Goal: Check status: Check status

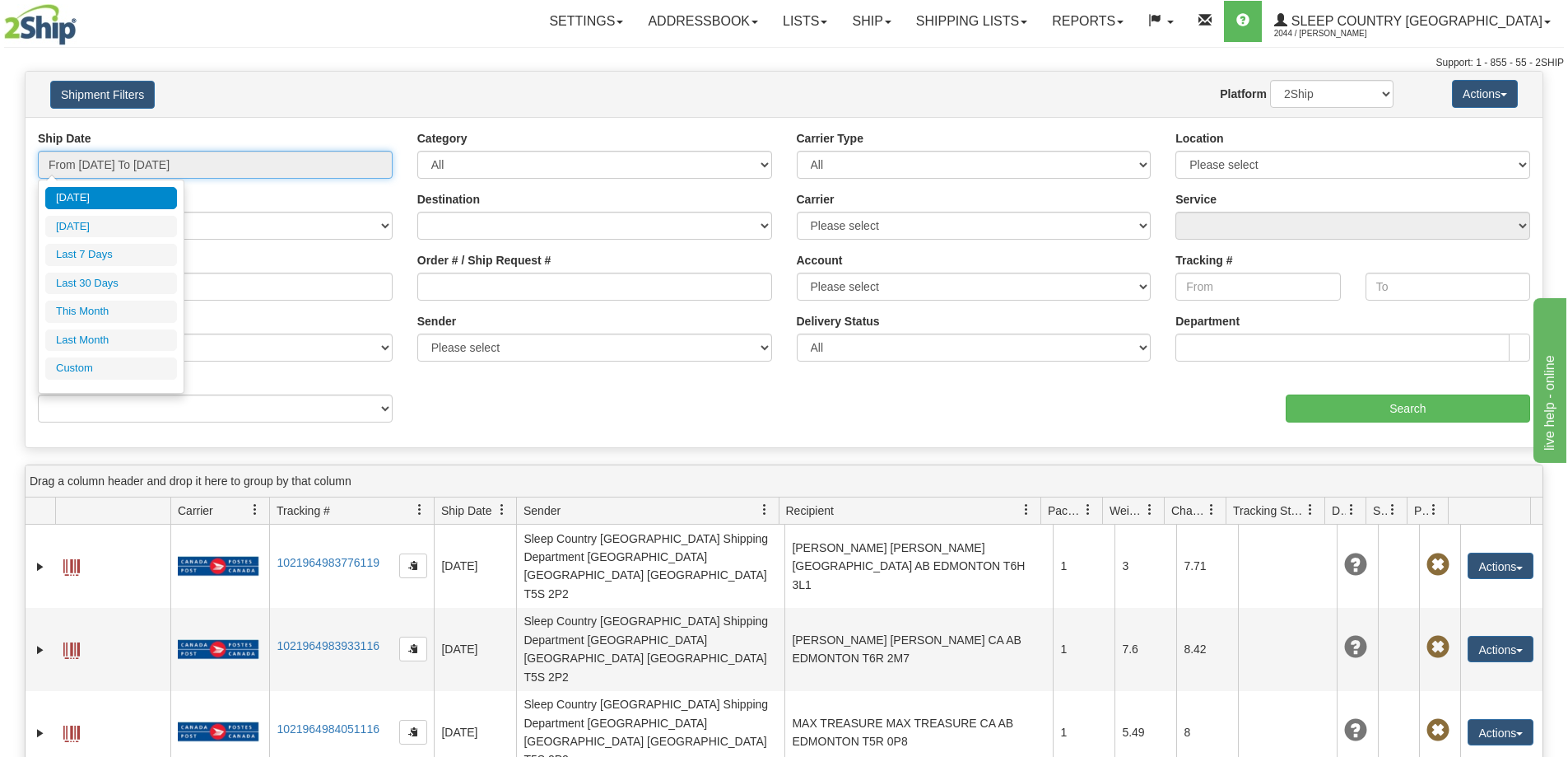
click at [177, 160] on input "From [DATE] To [DATE]" at bounding box center [215, 165] width 355 height 28
click at [97, 333] on li "Last Month" at bounding box center [111, 340] width 132 height 22
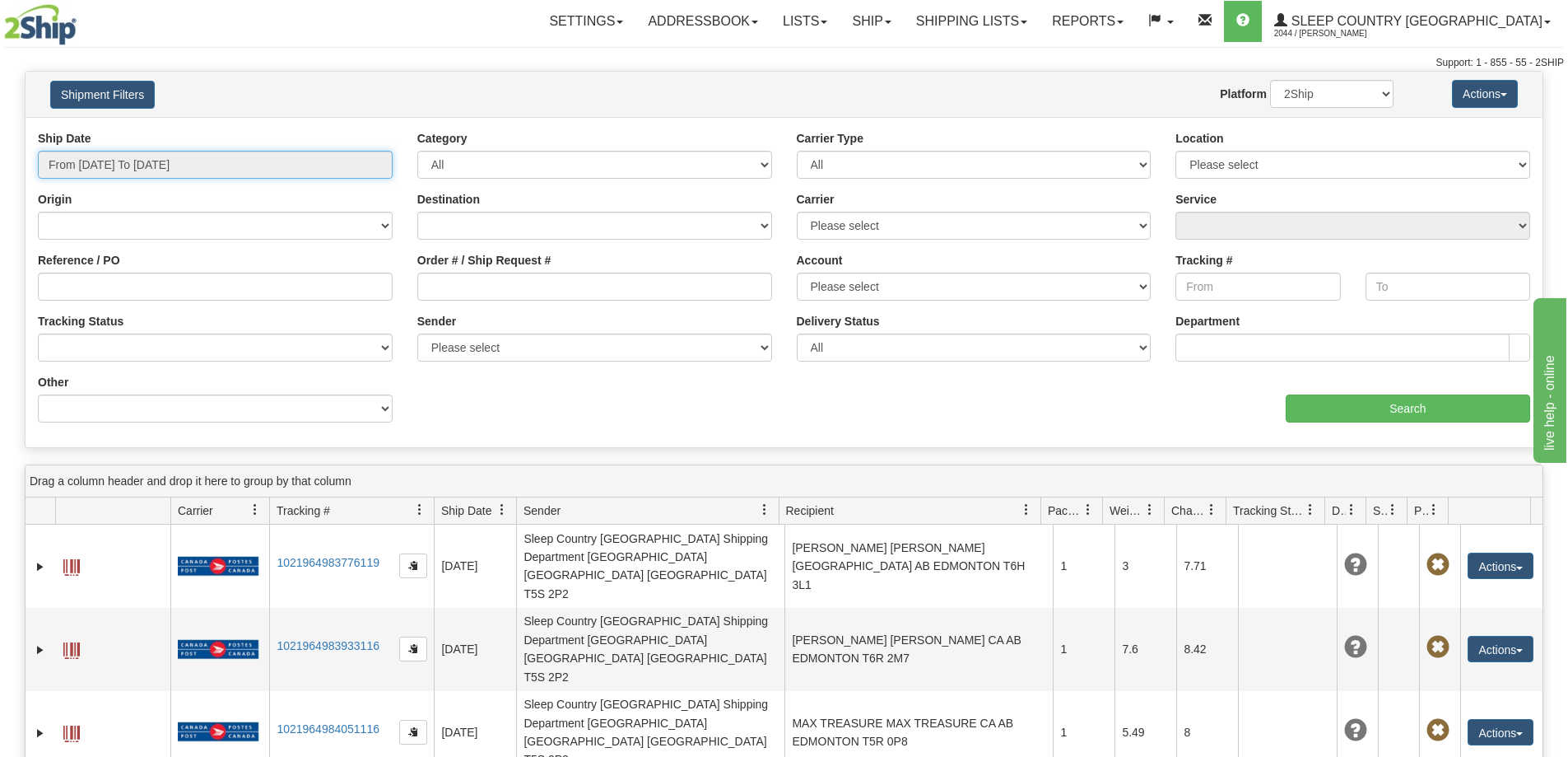
click at [154, 166] on input "From [DATE] To [DATE]" at bounding box center [215, 165] width 355 height 28
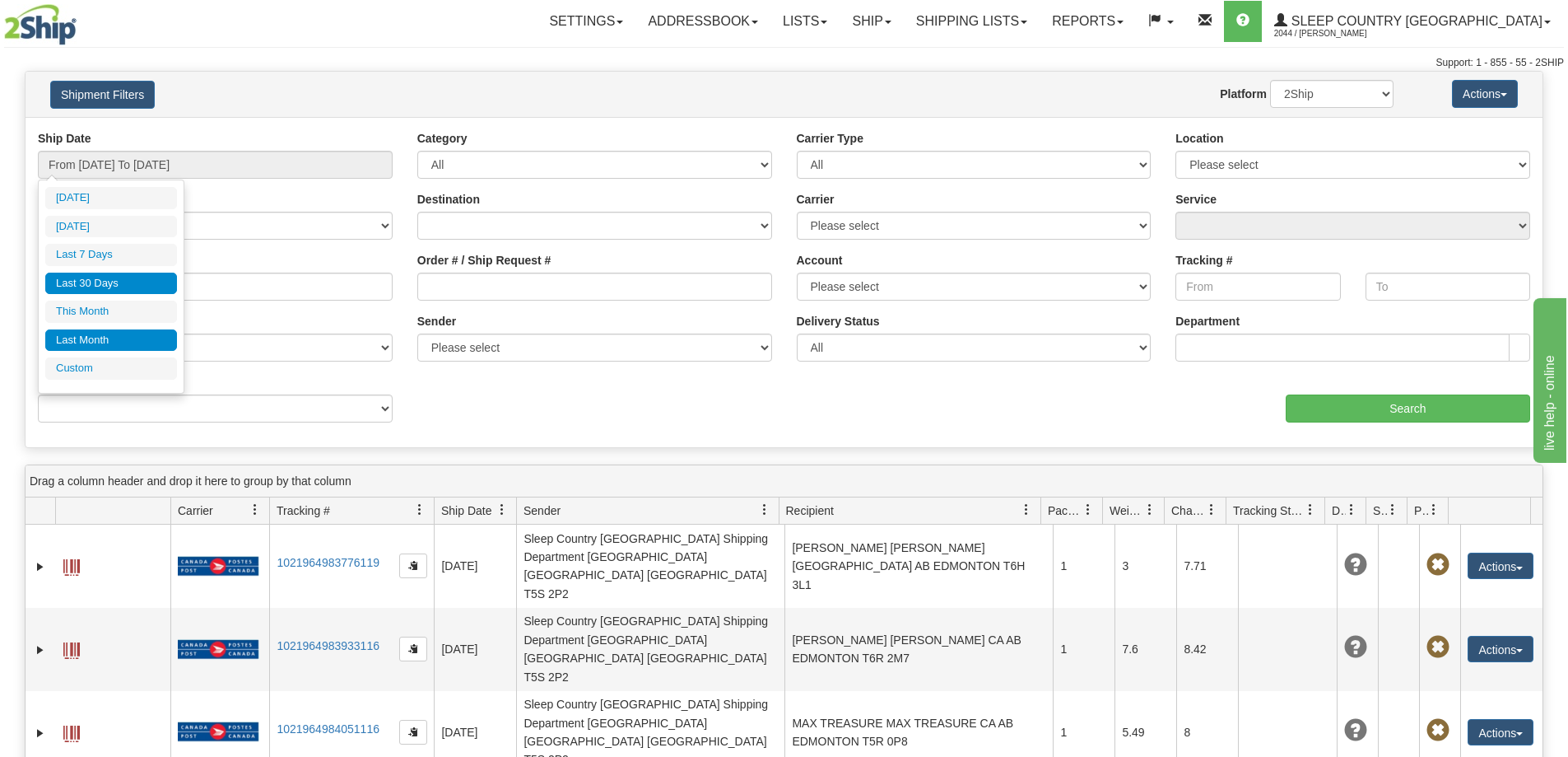
click at [90, 279] on li "Last 30 Days" at bounding box center [111, 284] width 132 height 22
type input "From [DATE] To [DATE]"
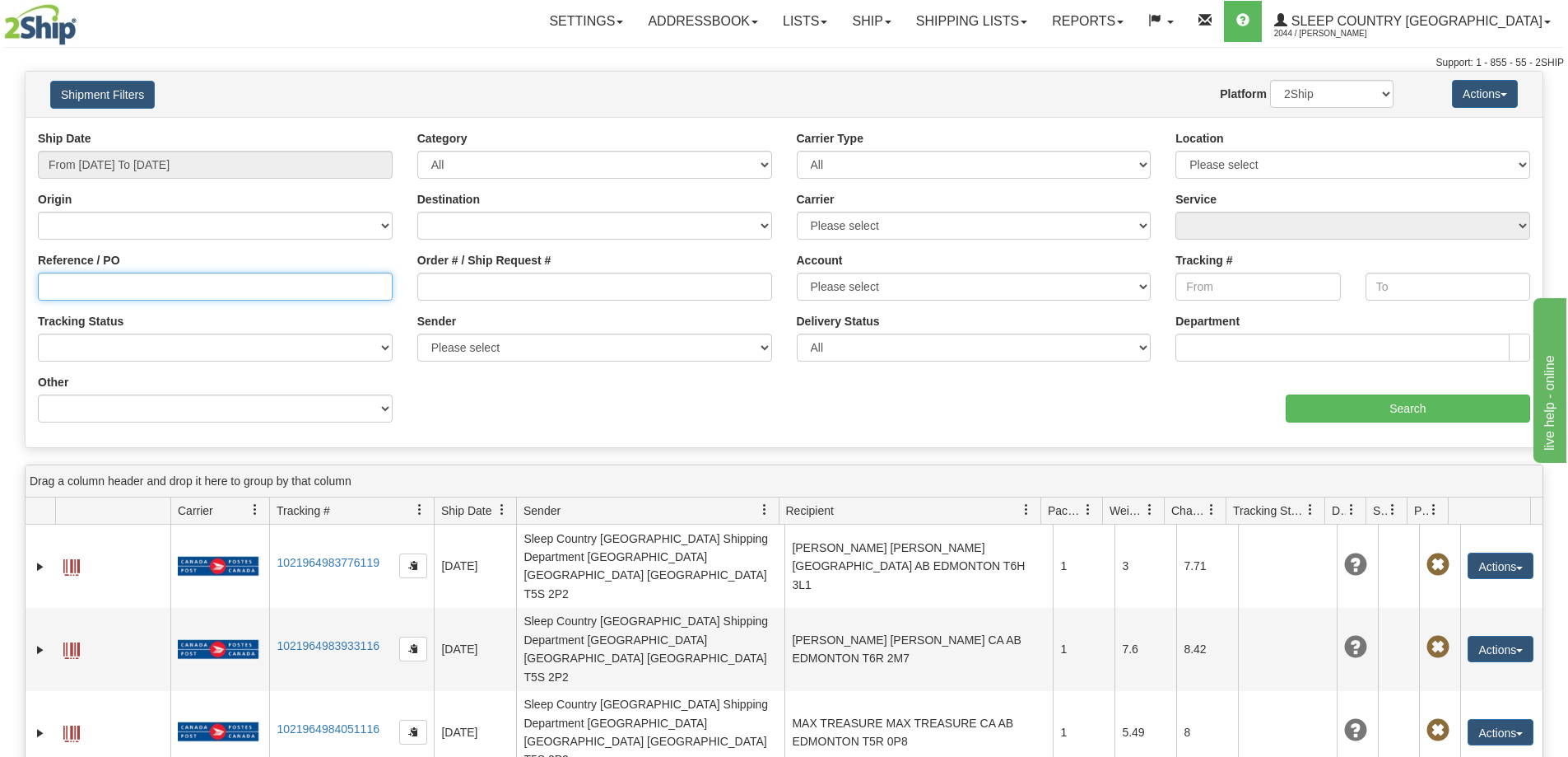
click at [70, 293] on input "Reference / PO" at bounding box center [215, 287] width 355 height 28
paste input "393450677903"
click at [50, 284] on input "393450677903" at bounding box center [215, 287] width 355 height 28
type input "393450677903"
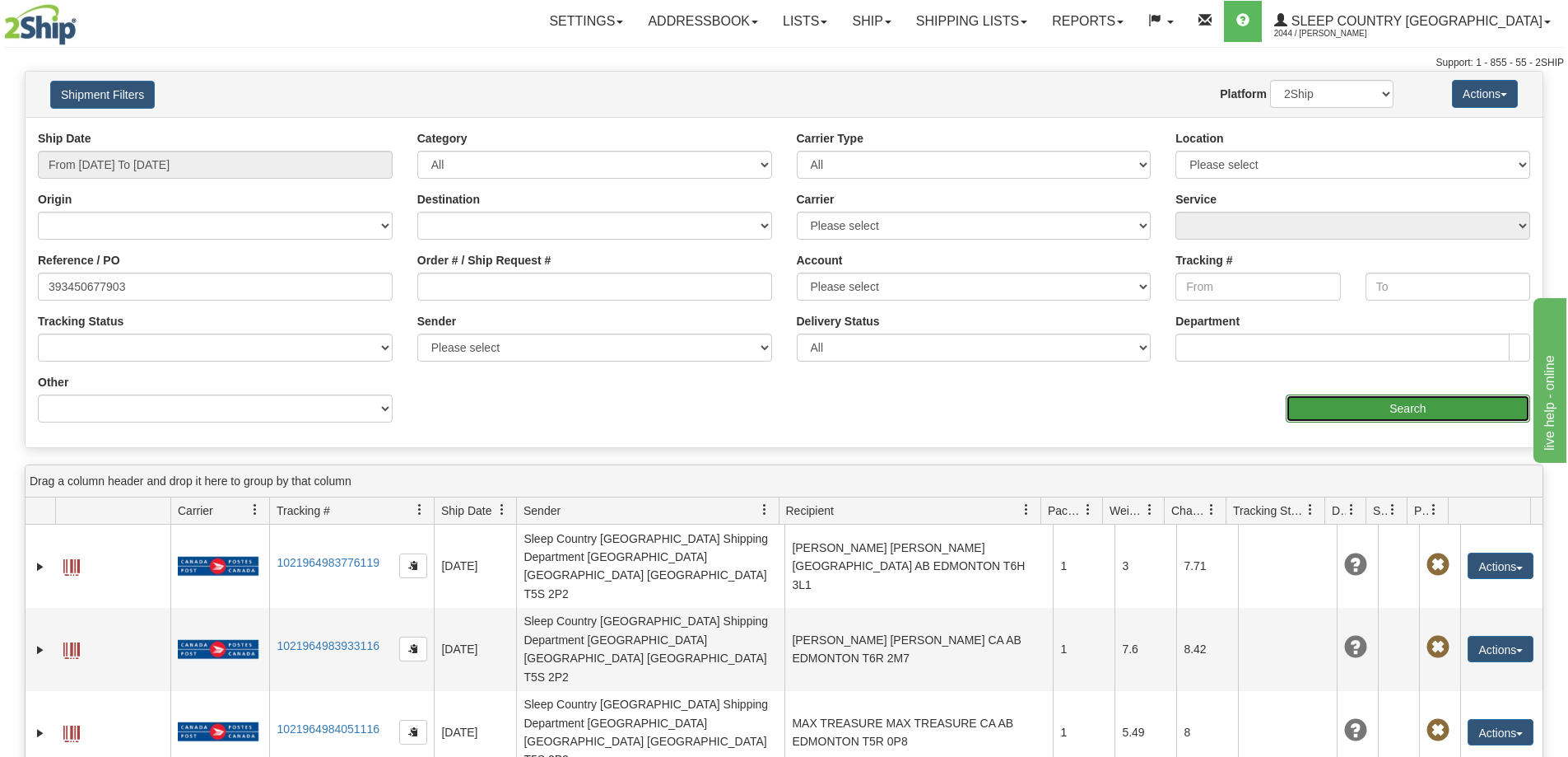
click at [1406, 409] on input "Search" at bounding box center [1407, 409] width 244 height 28
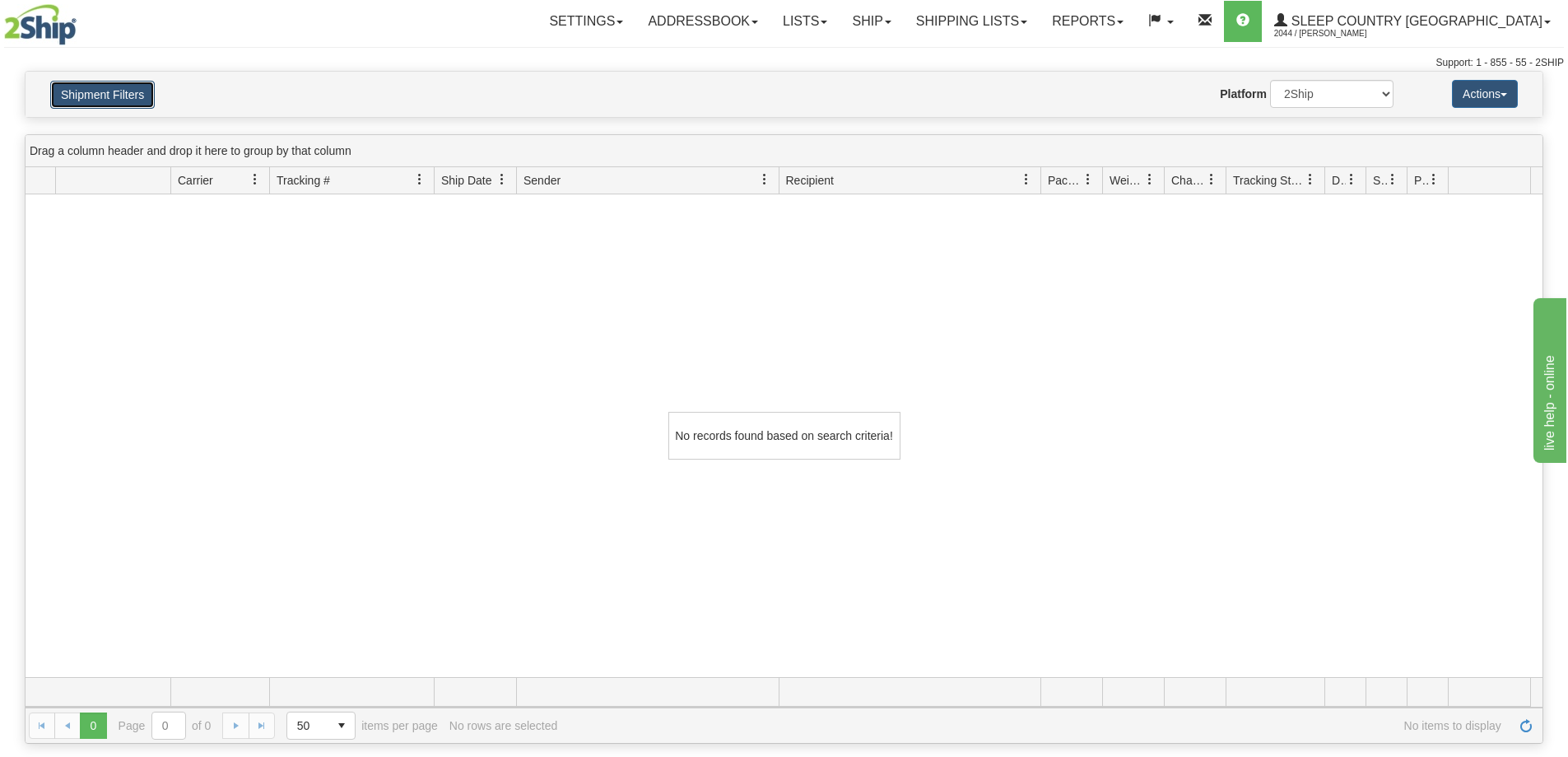
click at [118, 91] on button "Shipment Filters" at bounding box center [103, 95] width 104 height 28
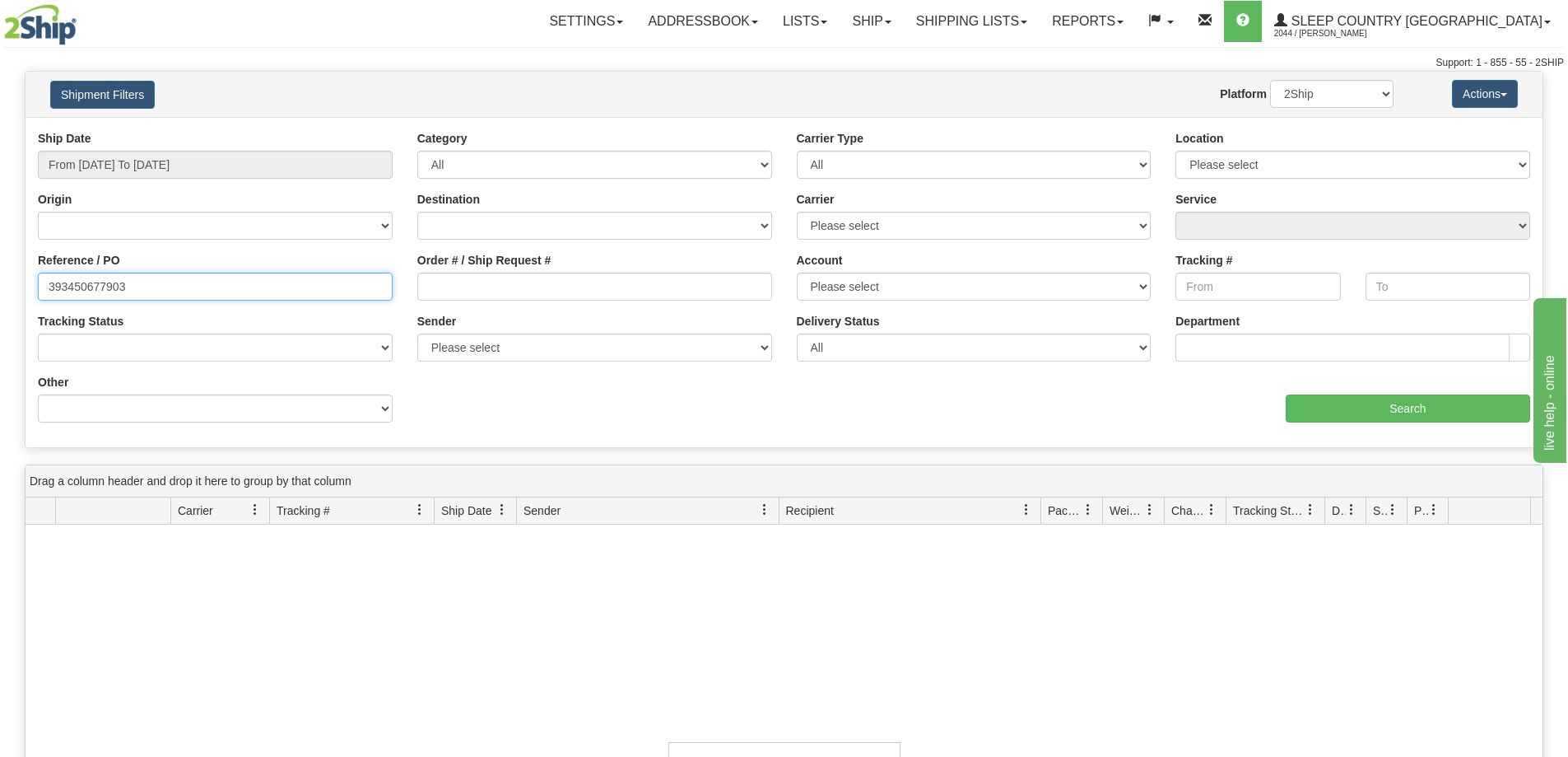
drag, startPoint x: 122, startPoint y: 282, endPoint x: 2, endPoint y: 274, distance: 120.3
click at [3, 274] on div "Please wait... × Confirm Delete Delete Cancel × Confirm Delete Yes No Cancel × …" at bounding box center [784, 572] width 1568 height 1003
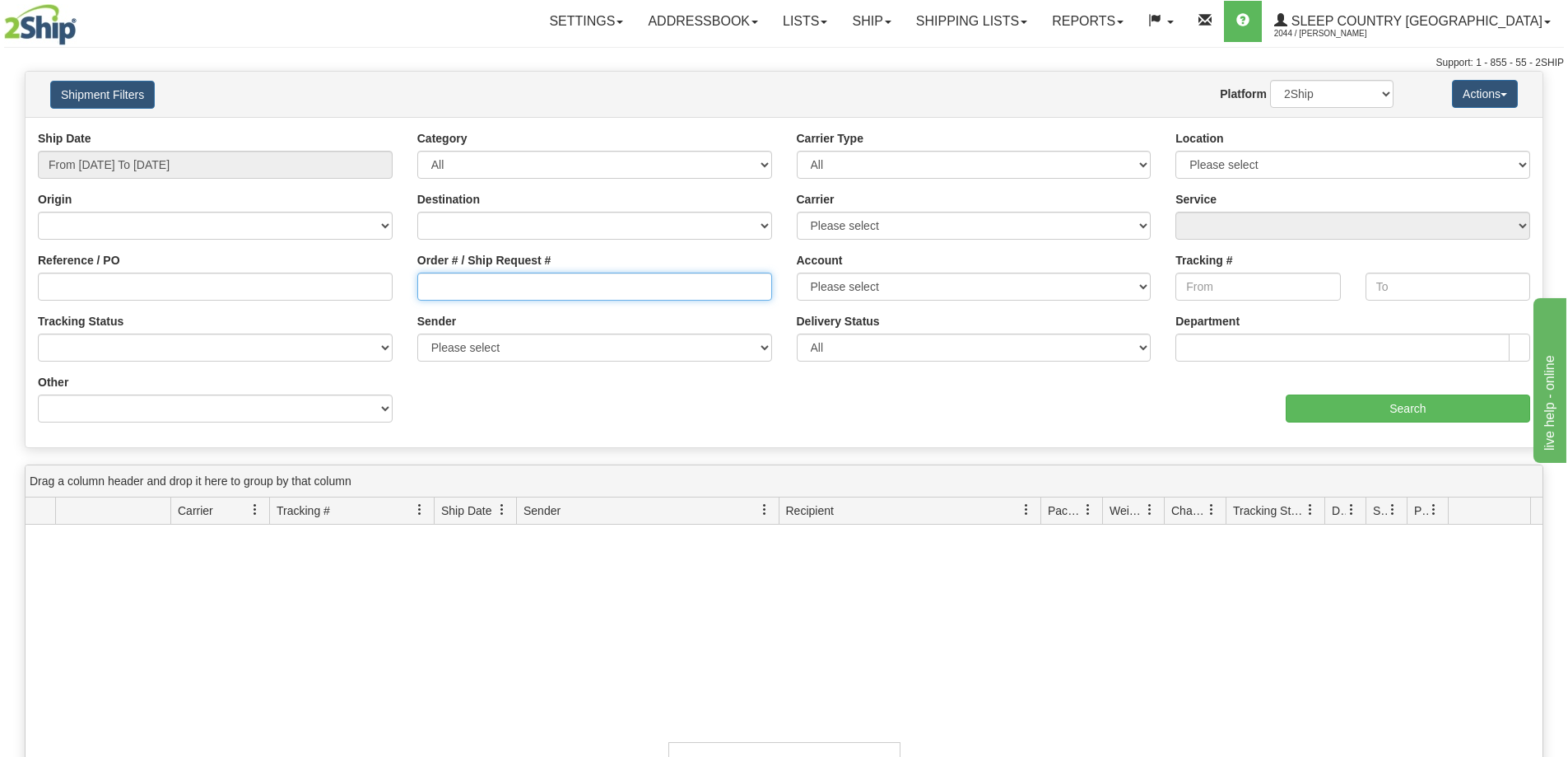
click at [467, 289] on input "Order # / Ship Request #" at bounding box center [595, 287] width 355 height 28
paste input "393450677903"
type input "393450677903"
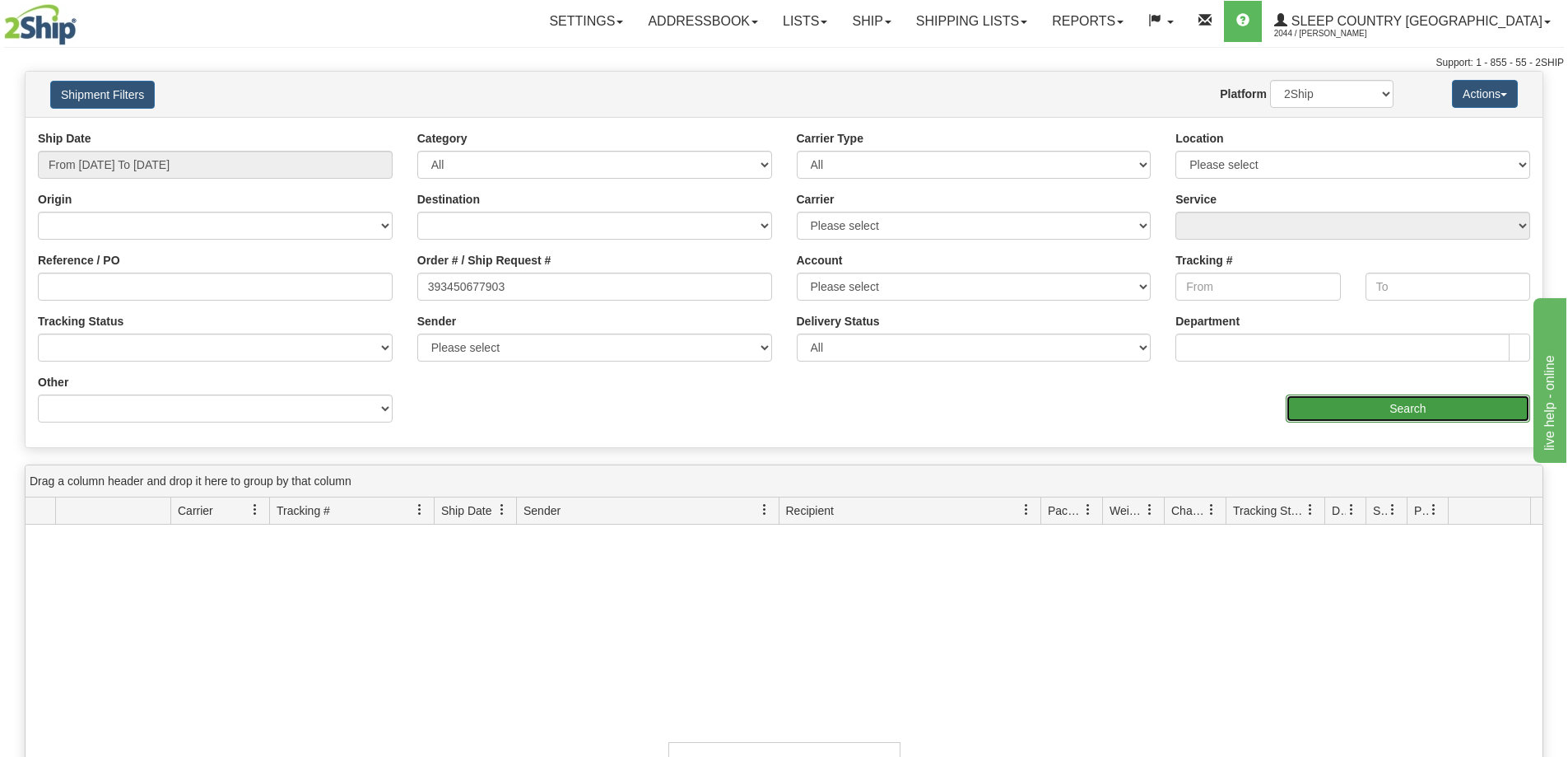
click at [1441, 405] on input "Search" at bounding box center [1407, 409] width 244 height 28
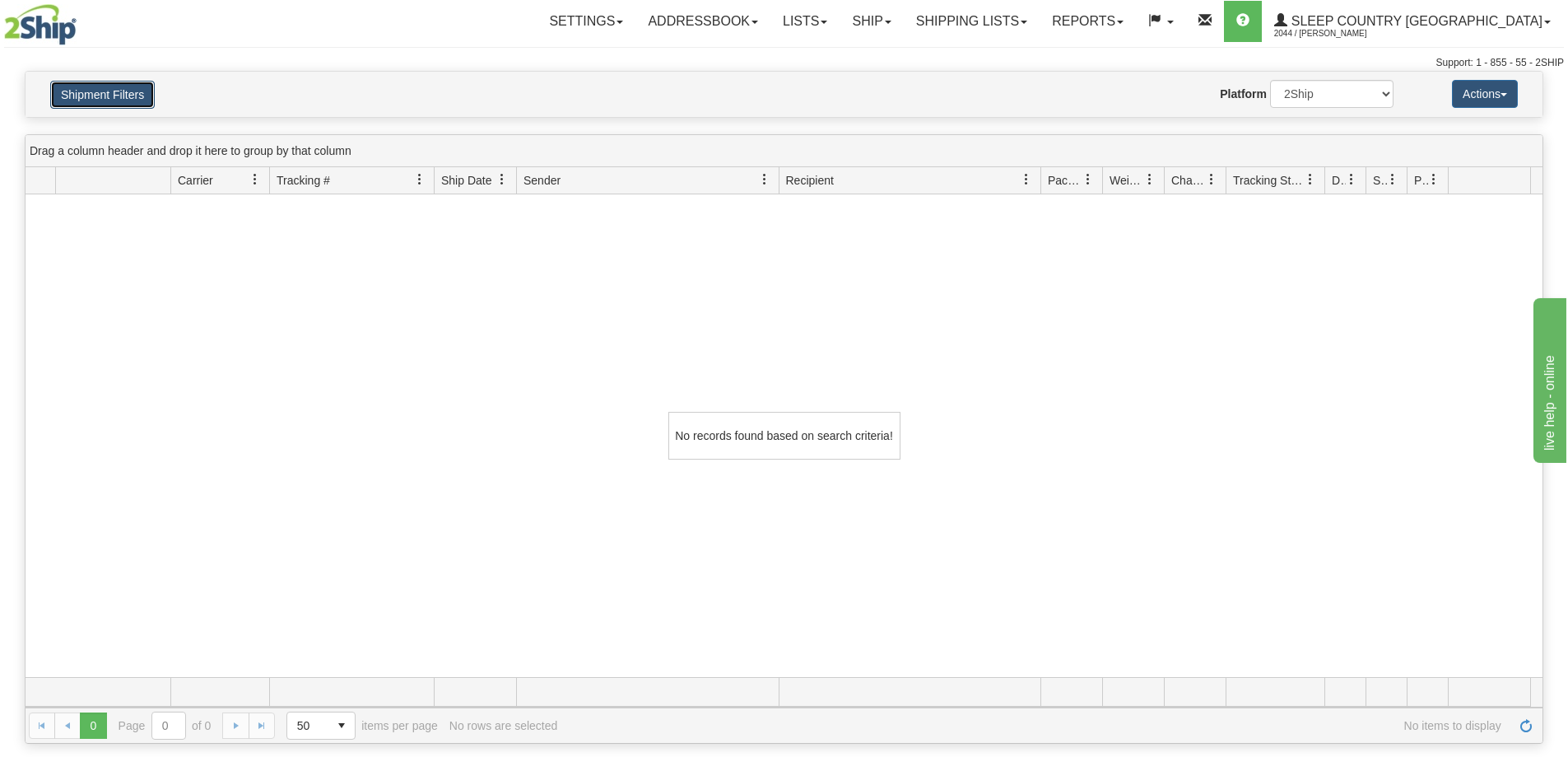
click at [109, 90] on button "Shipment Filters" at bounding box center [103, 95] width 104 height 28
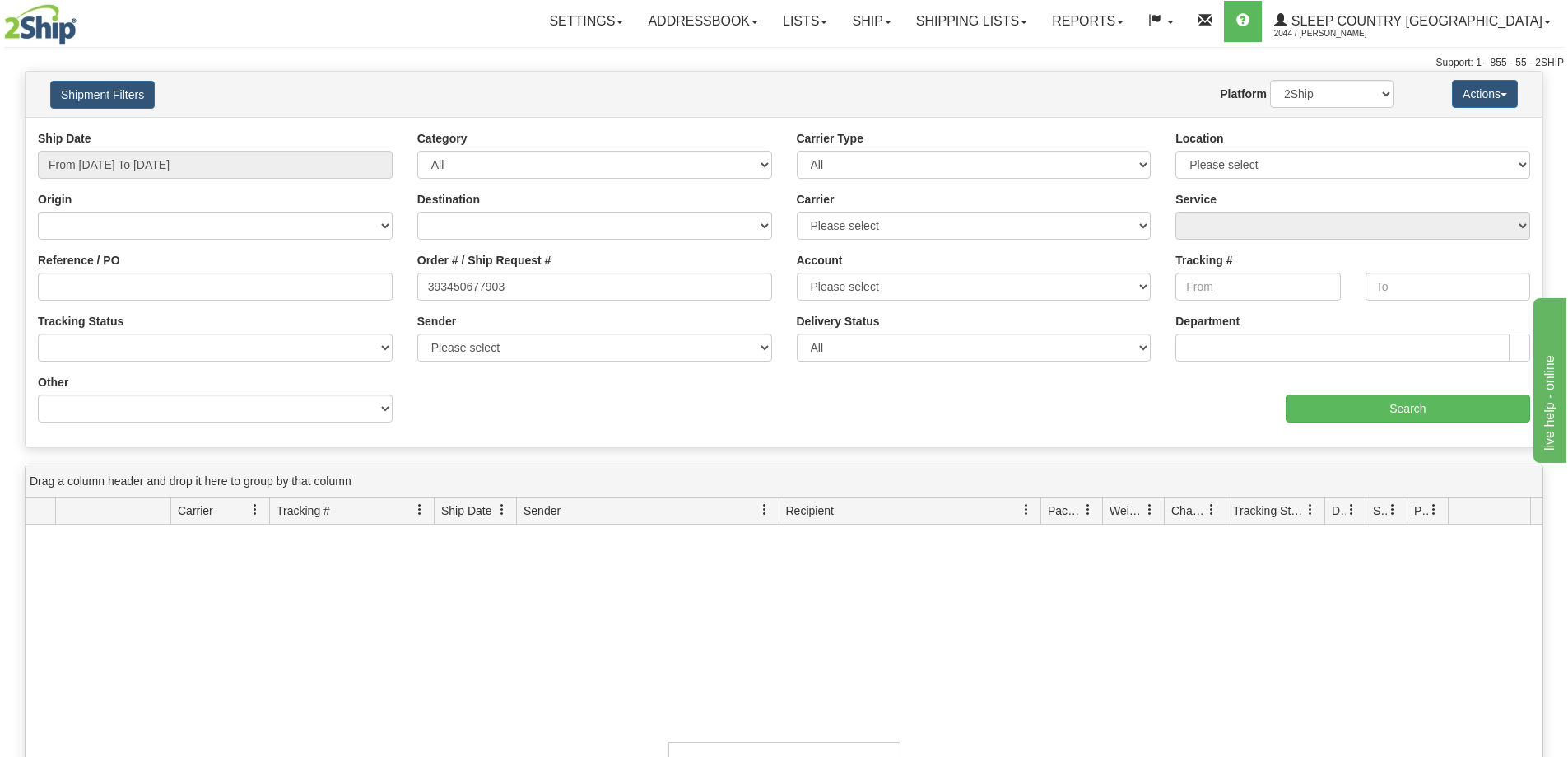
click at [159, 301] on div "Reference / PO" at bounding box center [215, 282] width 380 height 61
click at [143, 285] on input "Reference / PO" at bounding box center [215, 287] width 355 height 28
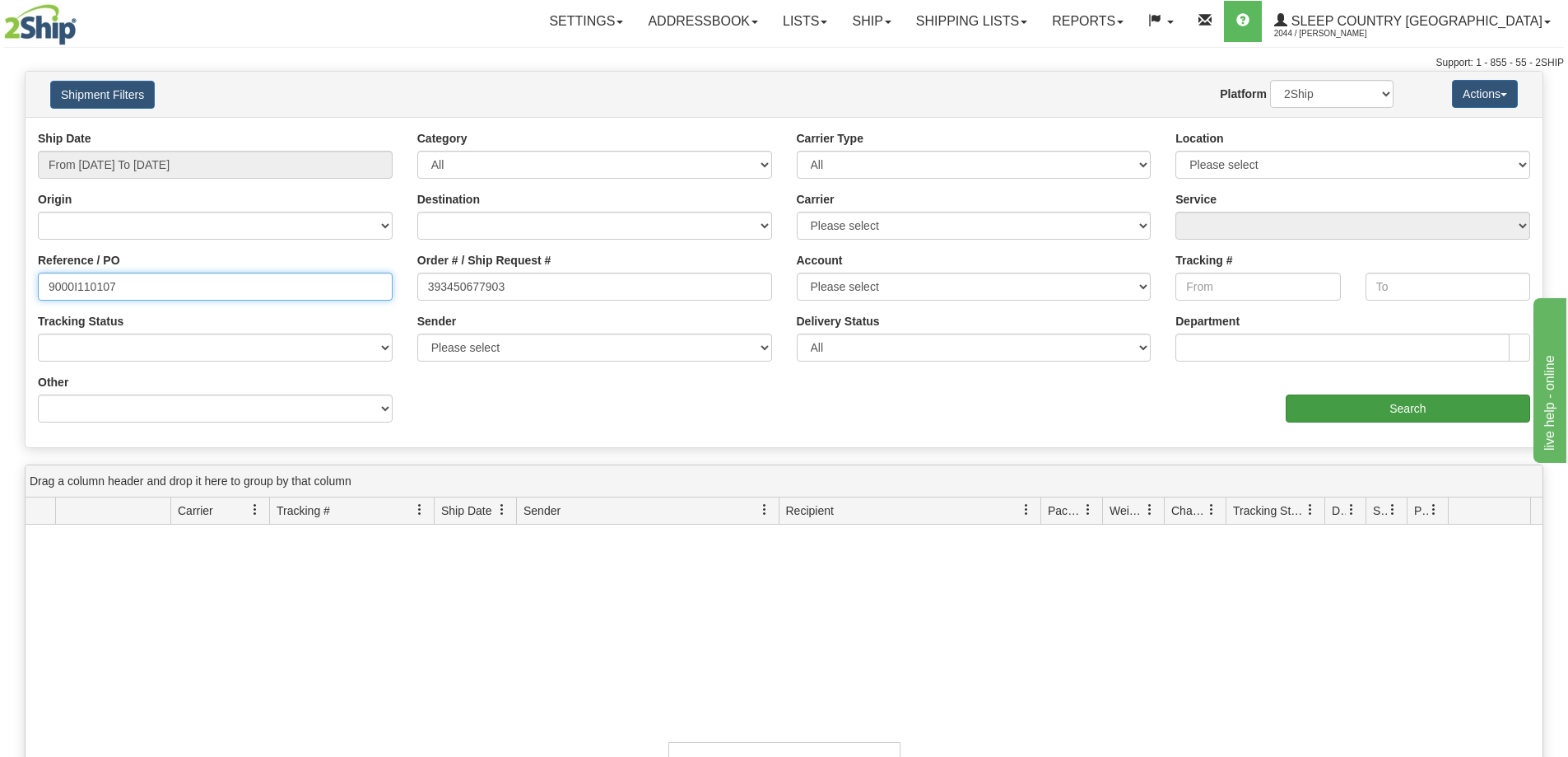
type input "9000I110107"
click at [1377, 411] on input "Search" at bounding box center [1407, 409] width 244 height 28
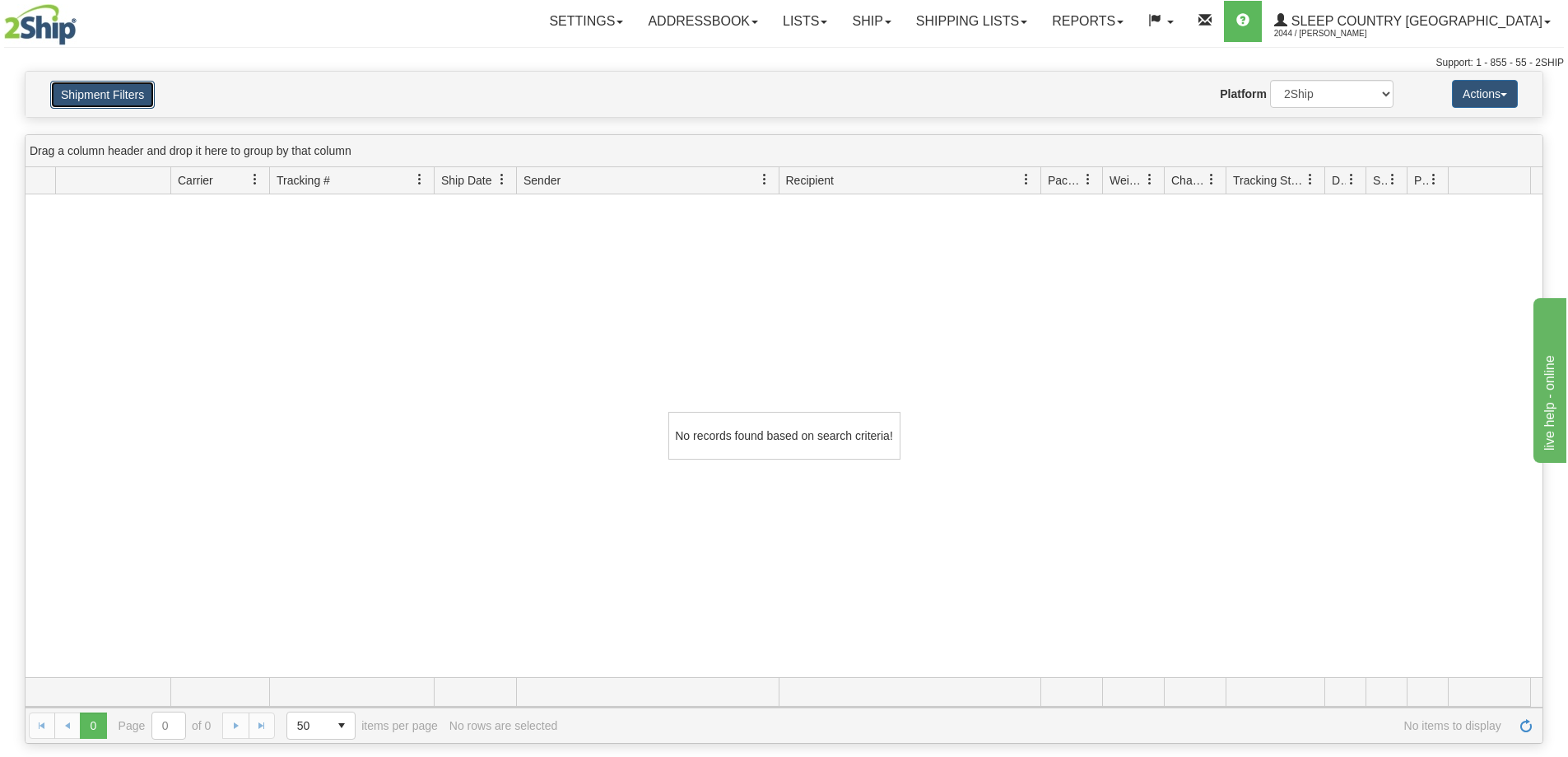
click at [95, 87] on button "Shipment Filters" at bounding box center [103, 95] width 104 height 28
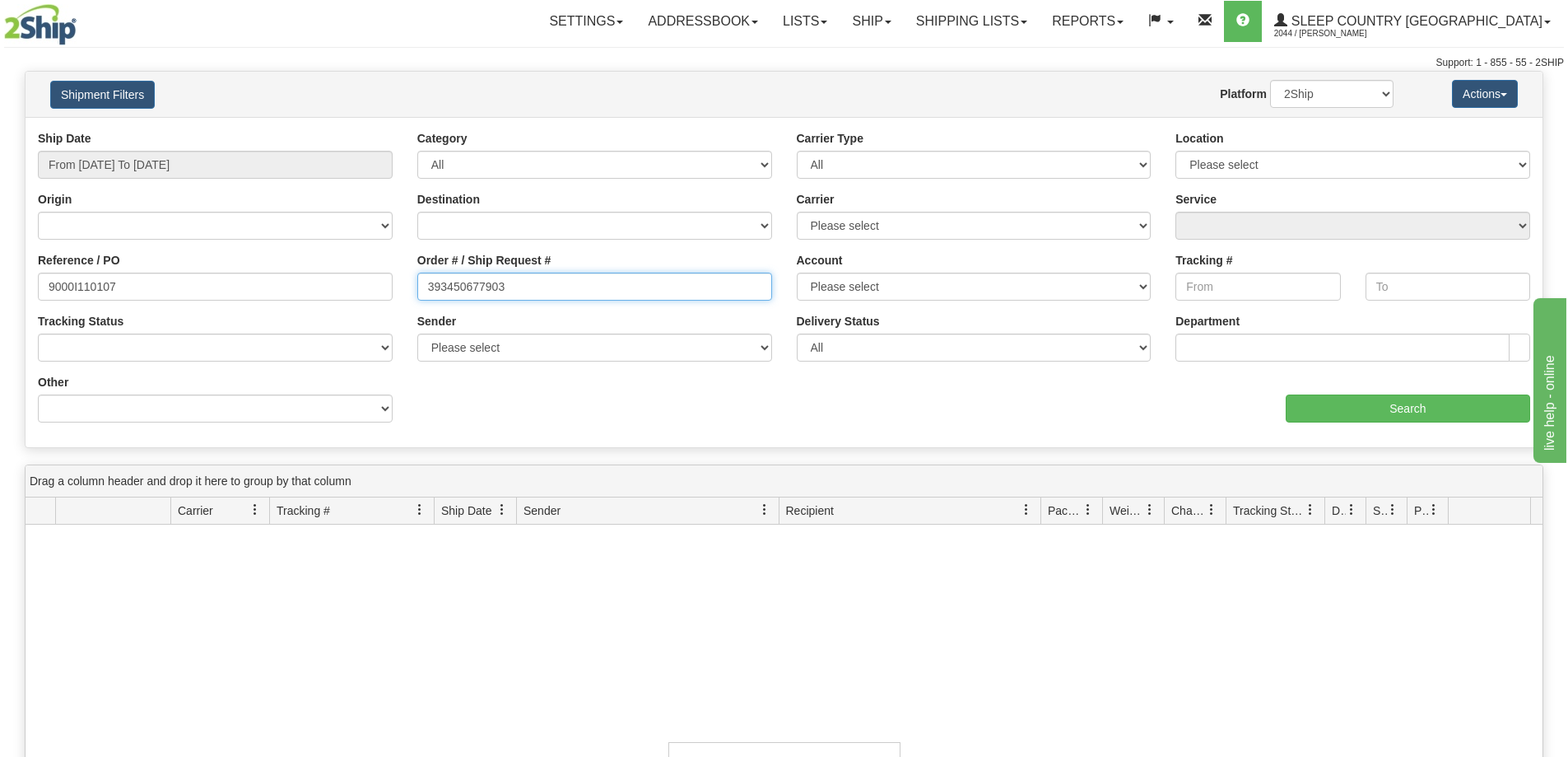
drag, startPoint x: 523, startPoint y: 287, endPoint x: 335, endPoint y: 248, distance: 192.0
click at [347, 130] on div "Reference / PO 9000I110107 Order # / Ship Request # 393450677903 Account Please…" at bounding box center [784, 130] width 1517 height 0
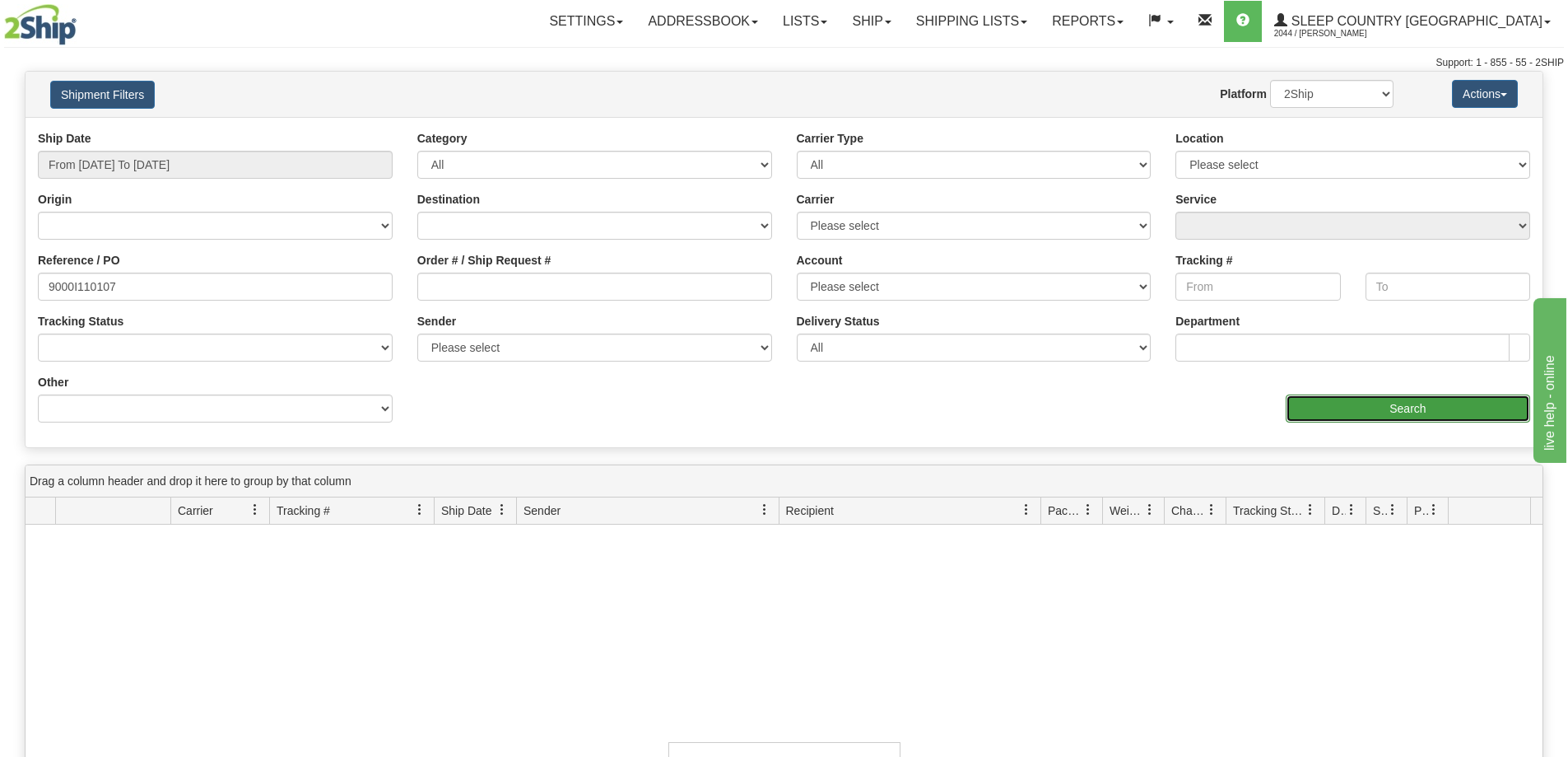
click at [1400, 415] on input "Search" at bounding box center [1407, 409] width 244 height 28
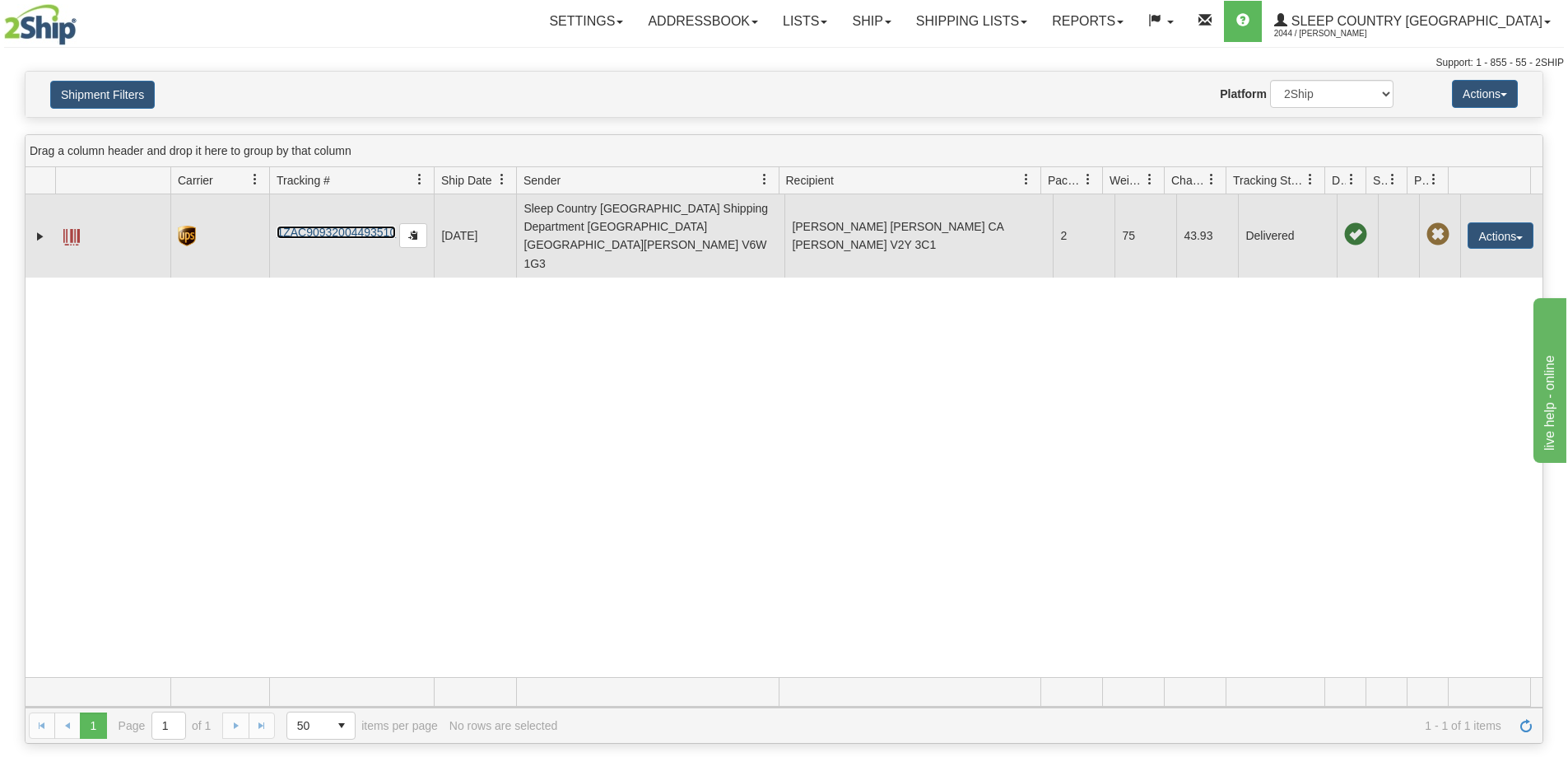
click at [326, 226] on link "1ZAC90932004493510" at bounding box center [336, 232] width 119 height 13
